Goal: Use online tool/utility

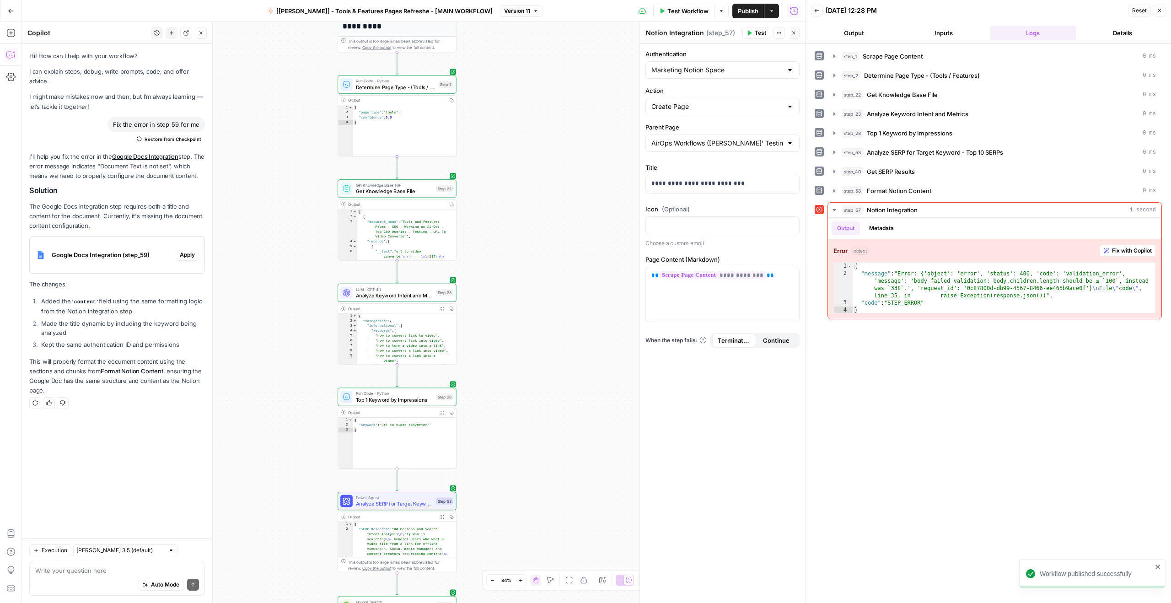
scroll to position [2793, 0]
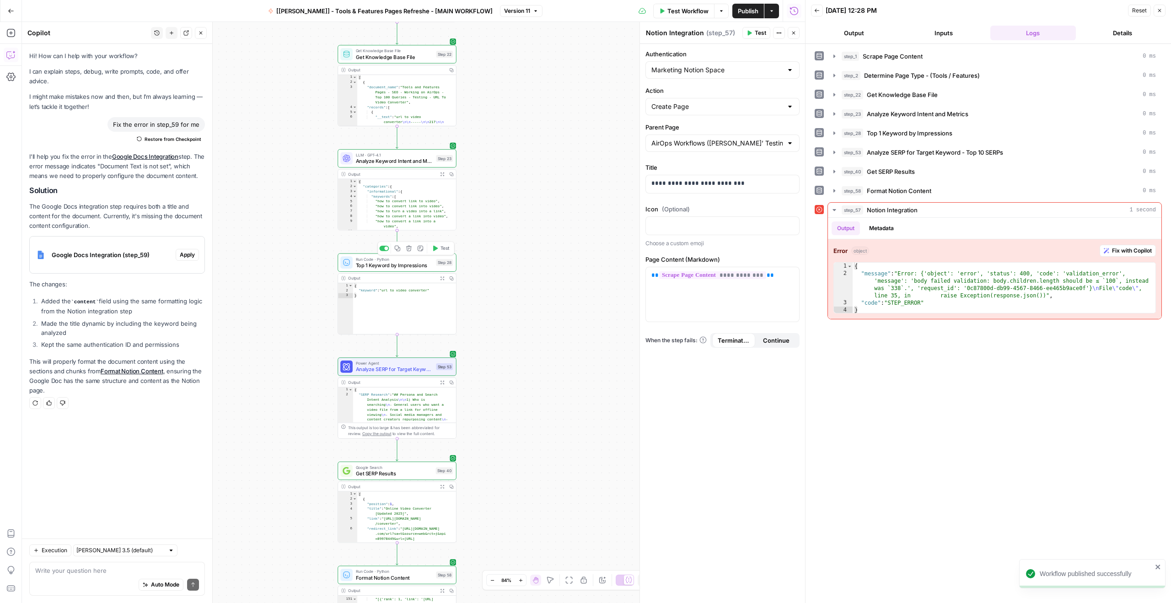
click at [381, 267] on span "Top 1 Keyword by Impressions" at bounding box center [394, 265] width 77 height 8
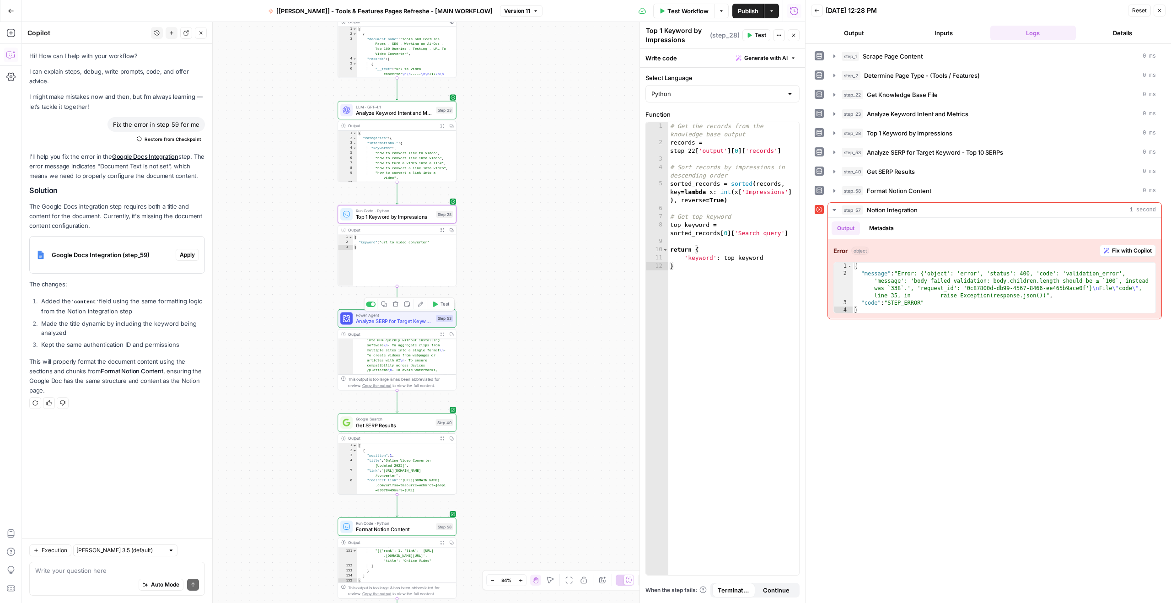
scroll to position [126, 0]
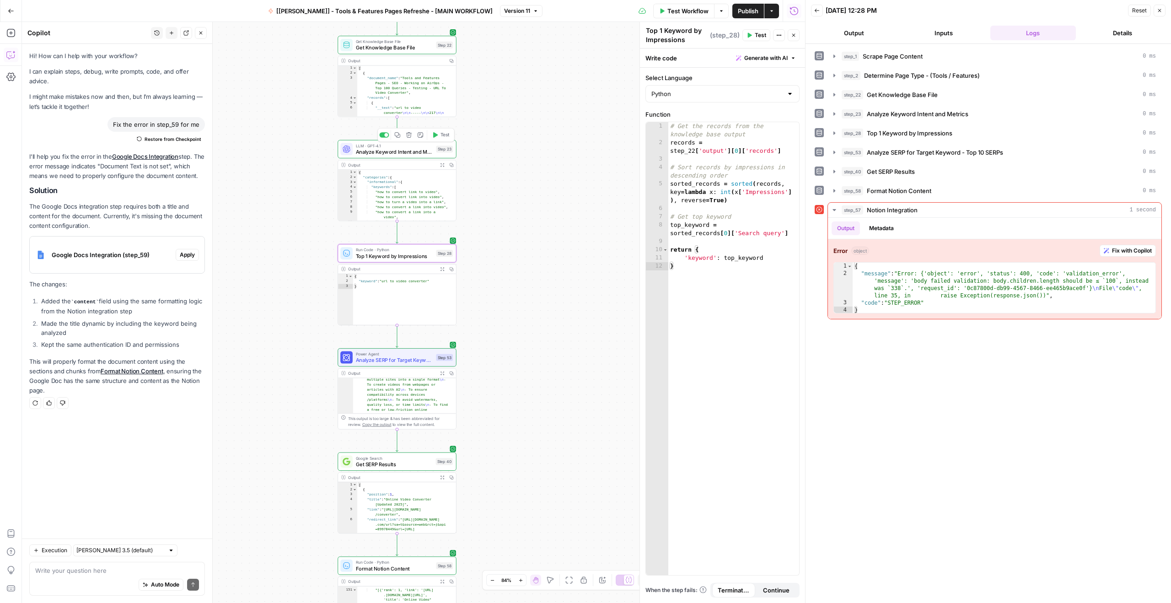
click at [371, 154] on span "Analyze Keyword Intent and Metrics" at bounding box center [394, 152] width 77 height 8
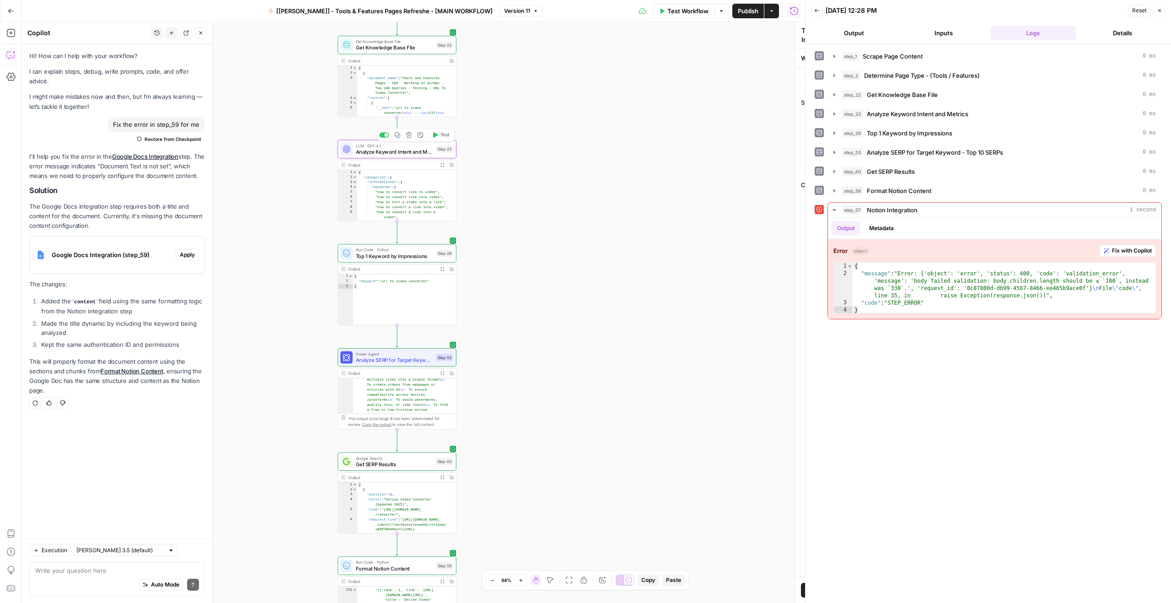
type textarea "Analyze Keyword Intent and Metrics"
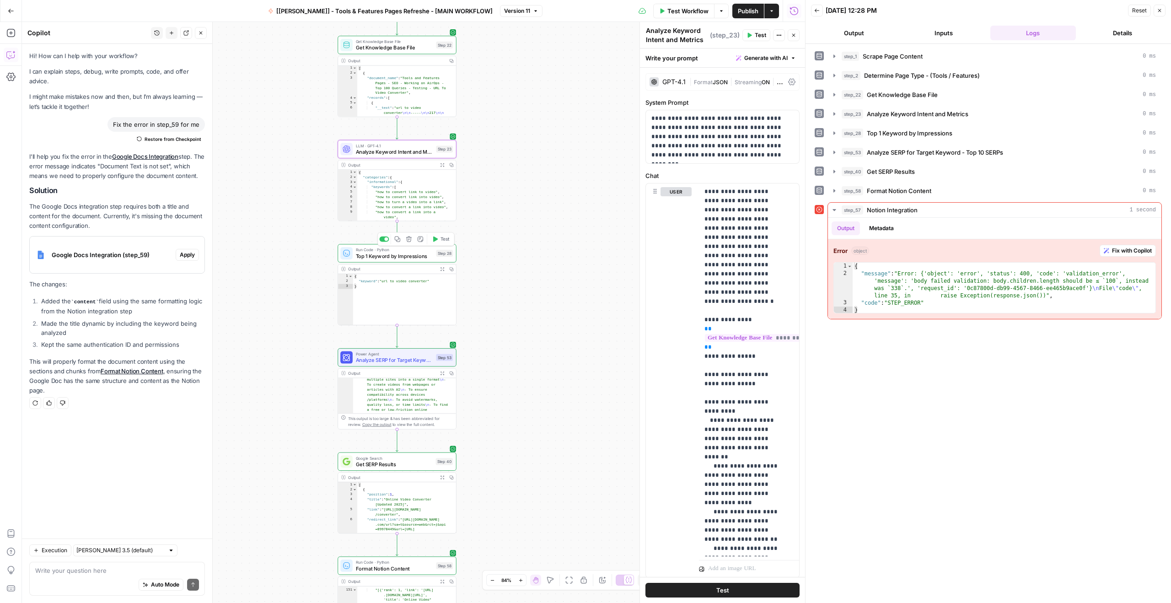
click at [375, 257] on span "Top 1 Keyword by Impressions" at bounding box center [394, 256] width 77 height 8
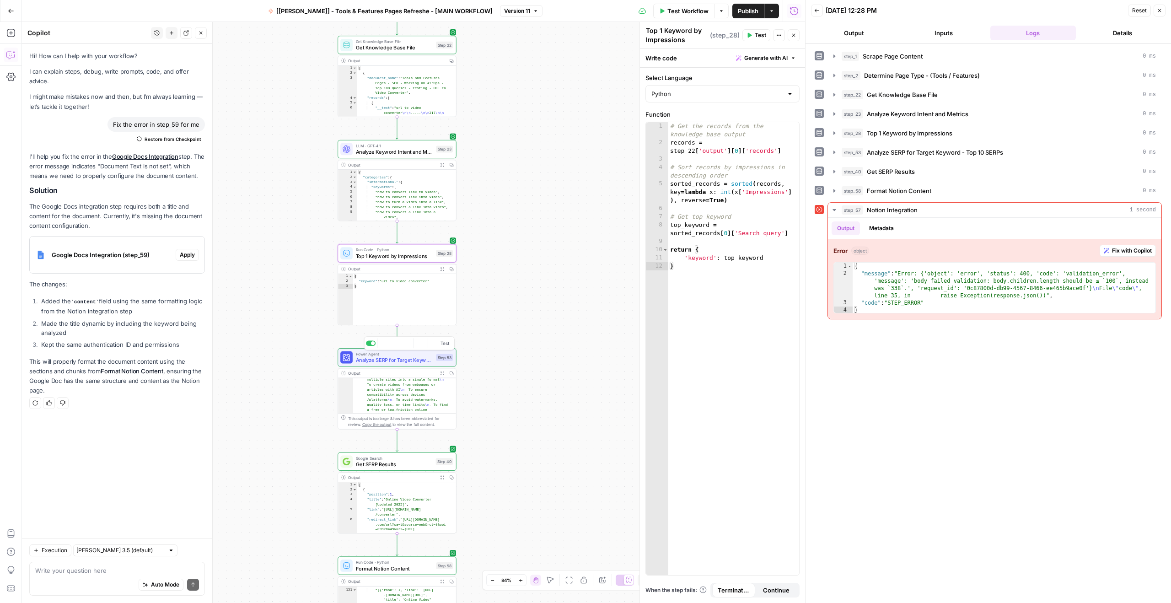
click at [375, 363] on span "Analyze SERP for Target Keyword - Top 10 SERPs" at bounding box center [394, 360] width 77 height 8
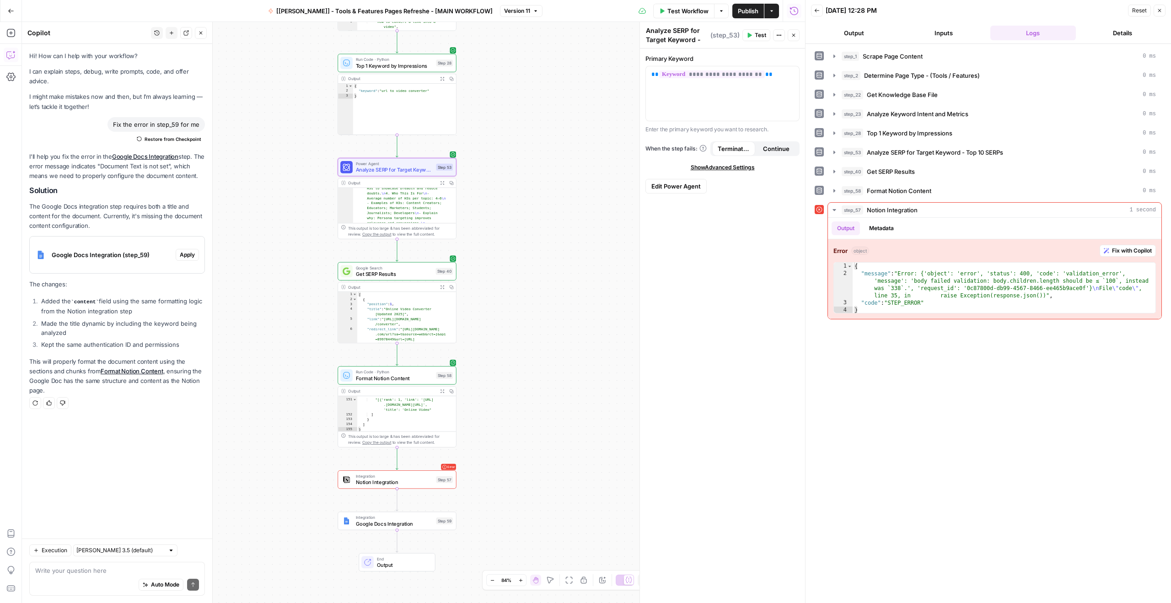
scroll to position [885, 0]
click at [442, 182] on icon "button" at bounding box center [442, 183] width 4 height 4
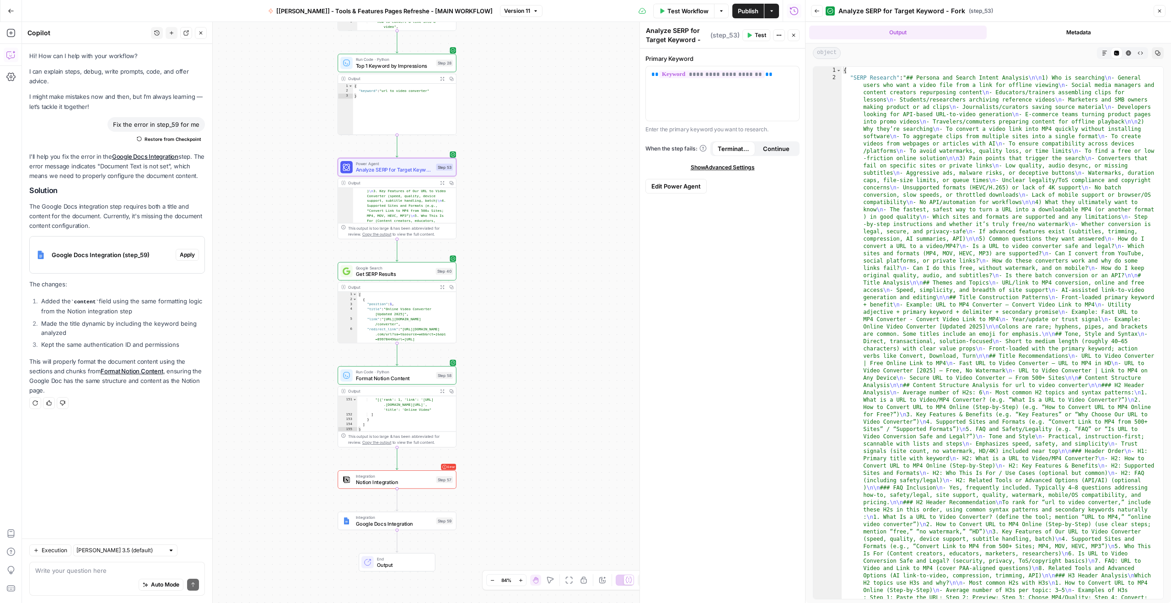
click at [1105, 53] on icon "button" at bounding box center [1104, 52] width 5 height 5
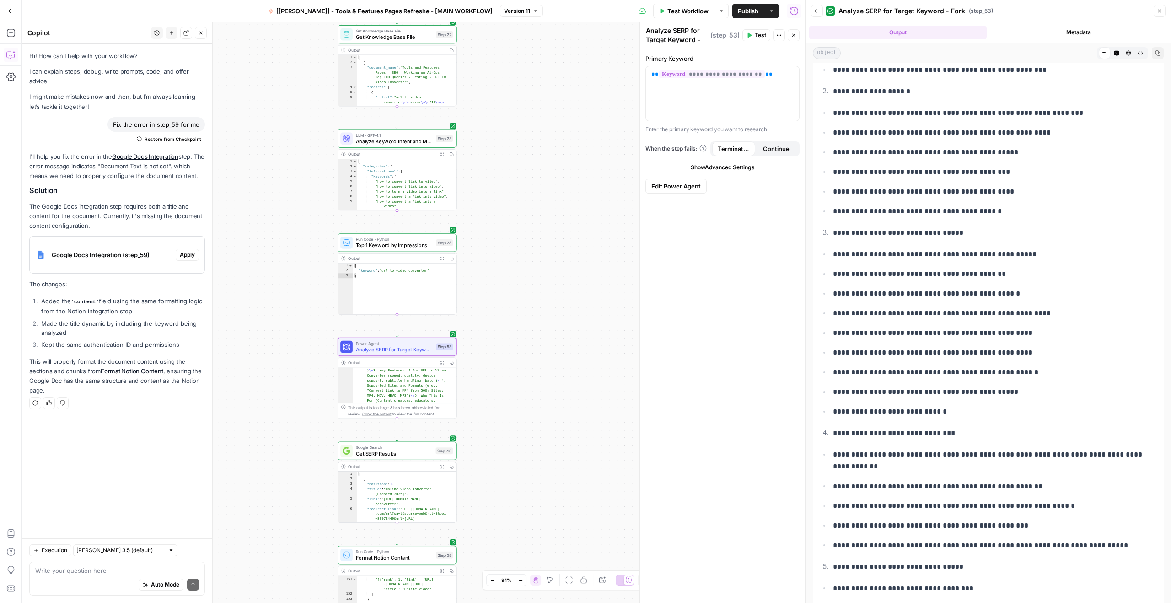
scroll to position [0, 0]
